Goal: Transaction & Acquisition: Download file/media

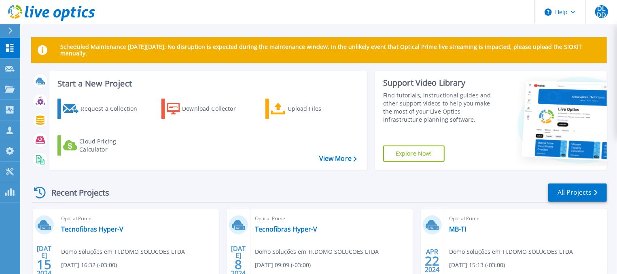
click at [4, 30] on button at bounding box center [10, 31] width 20 height 14
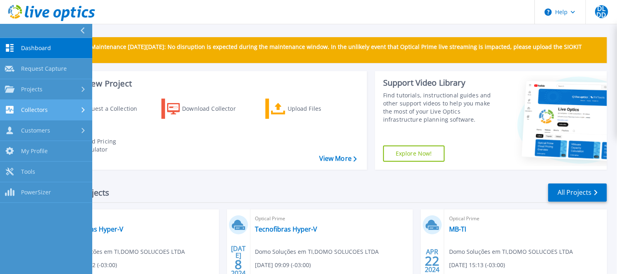
click at [53, 107] on link "Collectors Collectors" at bounding box center [46, 110] width 92 height 21
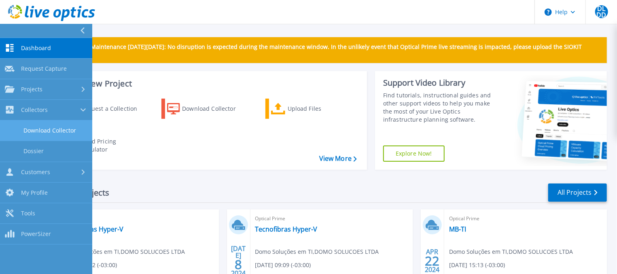
click at [49, 126] on link "Download Collector" at bounding box center [46, 130] width 92 height 21
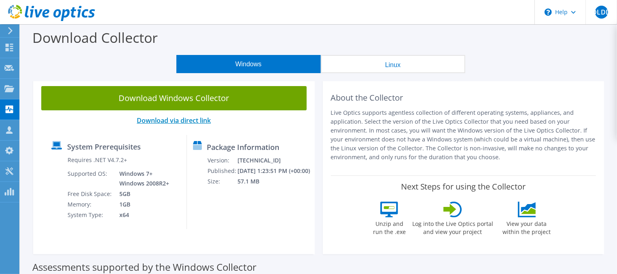
click at [199, 123] on link "Download via direct link" at bounding box center [174, 120] width 74 height 9
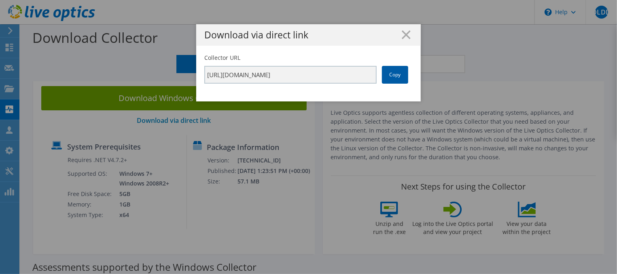
click at [382, 77] on link "Copy" at bounding box center [395, 75] width 26 height 18
click at [391, 71] on link "Copy" at bounding box center [395, 75] width 26 height 18
click at [407, 36] on line at bounding box center [406, 35] width 8 height 8
